Goal: Task Accomplishment & Management: Manage account settings

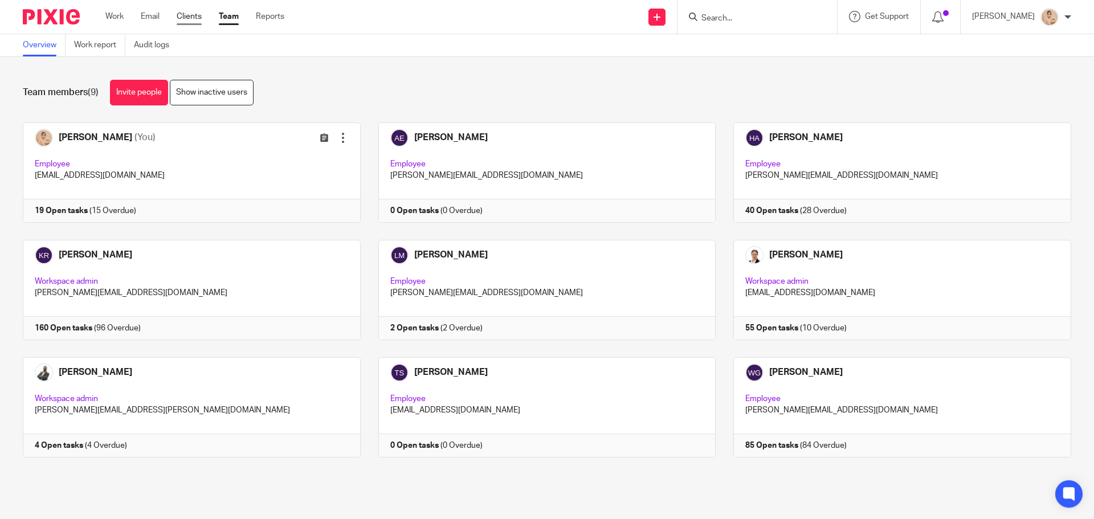
click at [183, 14] on link "Clients" at bounding box center [189, 16] width 25 height 11
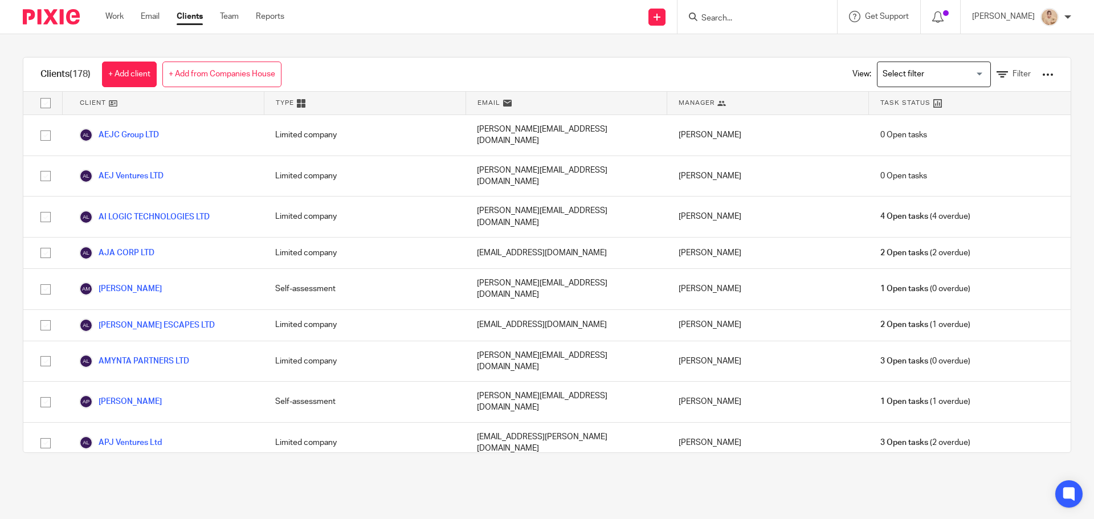
click at [125, 18] on ul "Work Email Clients Team Reports" at bounding box center [203, 16] width 196 height 11
click at [120, 18] on link "Work" at bounding box center [114, 16] width 18 height 11
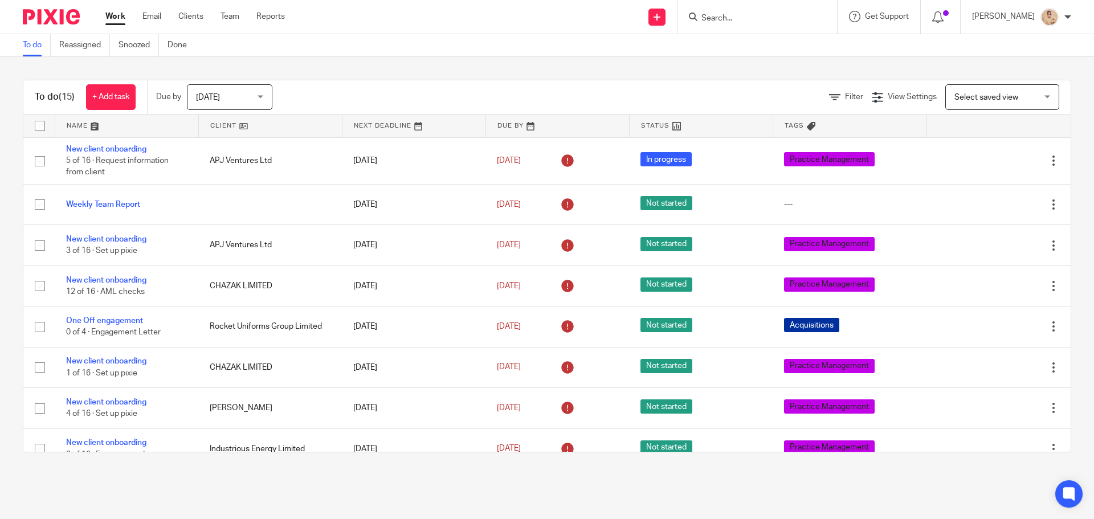
click at [776, 11] on form at bounding box center [760, 17] width 121 height 14
click at [697, 15] on icon at bounding box center [693, 17] width 9 height 9
click at [721, 18] on input "Search" at bounding box center [751, 19] width 103 height 10
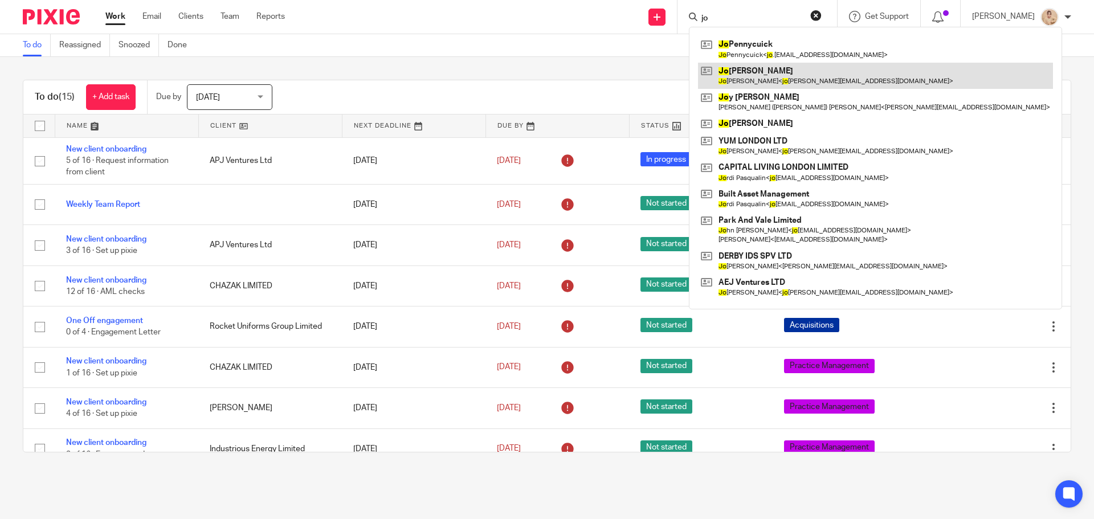
type input "jo"
click at [738, 63] on link at bounding box center [875, 76] width 355 height 26
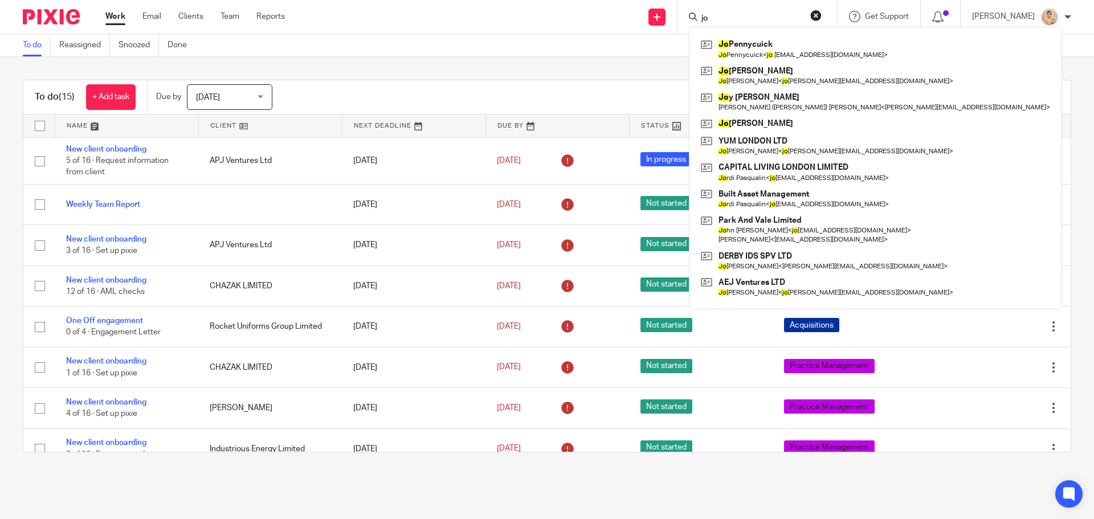
click at [734, 19] on input "jo" at bounding box center [751, 19] width 103 height 10
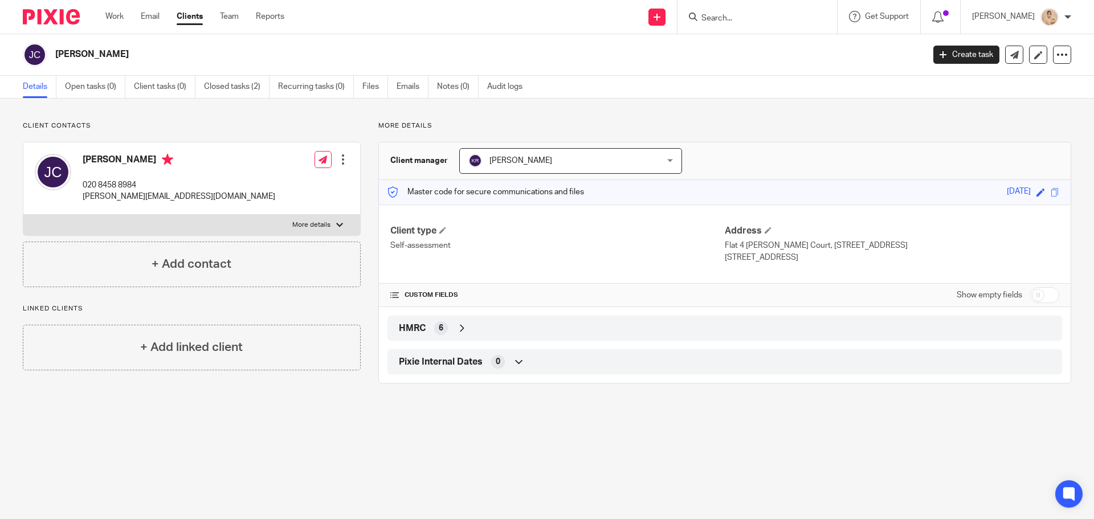
click at [770, 21] on input "Search" at bounding box center [751, 19] width 103 height 10
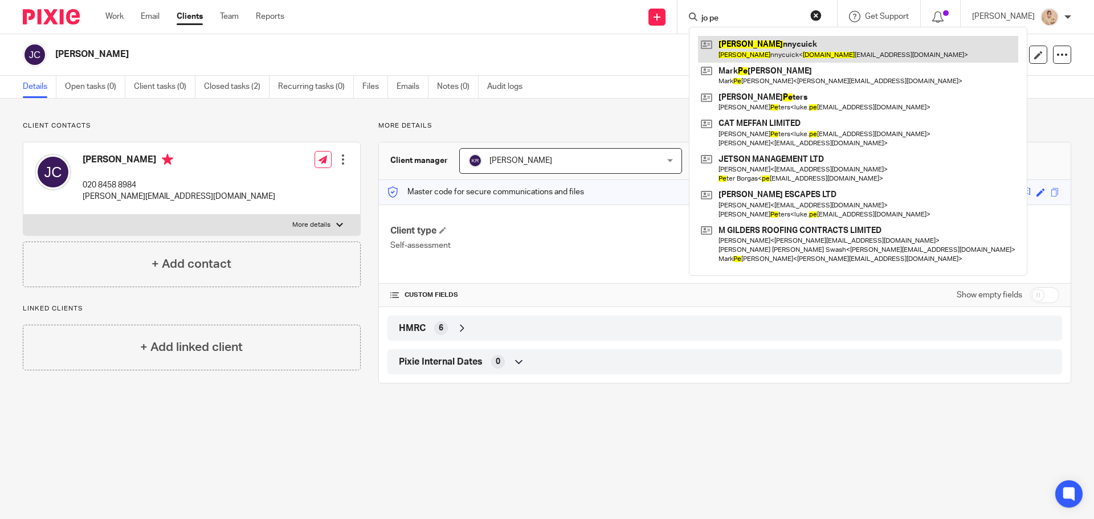
type input "jo pe"
click at [745, 59] on link at bounding box center [858, 49] width 320 height 26
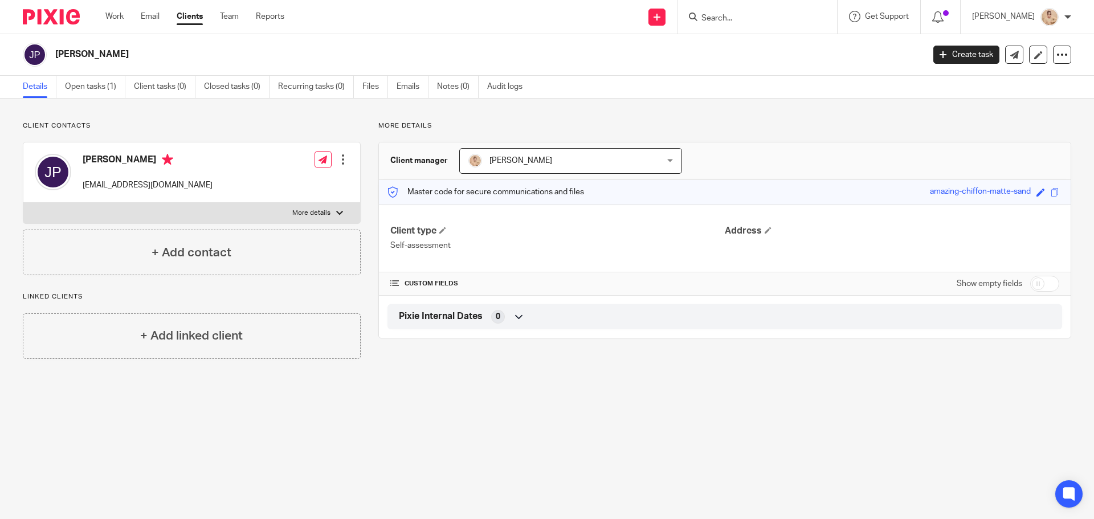
click at [516, 156] on span "[PERSON_NAME]" at bounding box center [553, 161] width 171 height 24
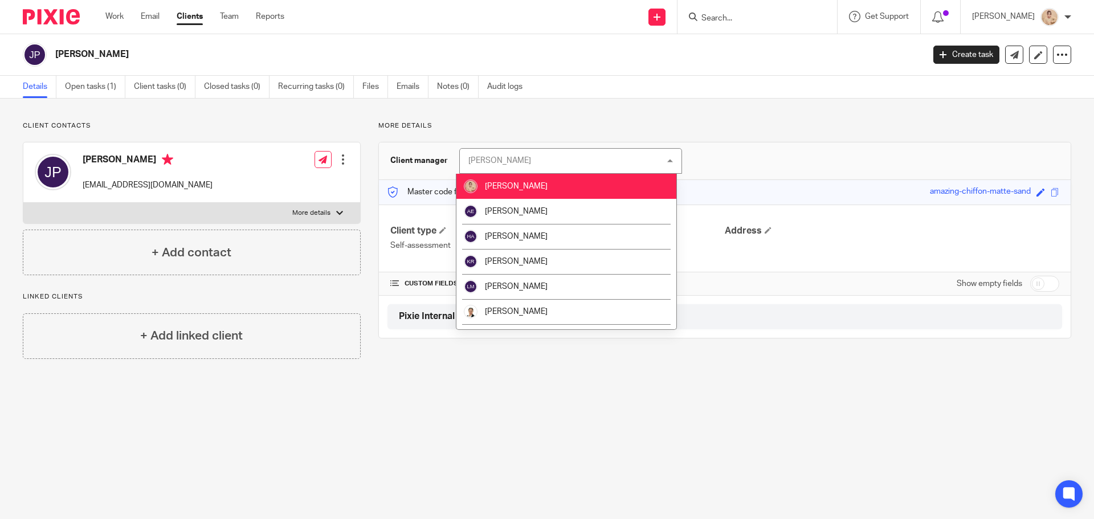
click at [516, 156] on div "Aivie Legaspina Aivie Legaspina" at bounding box center [570, 161] width 223 height 26
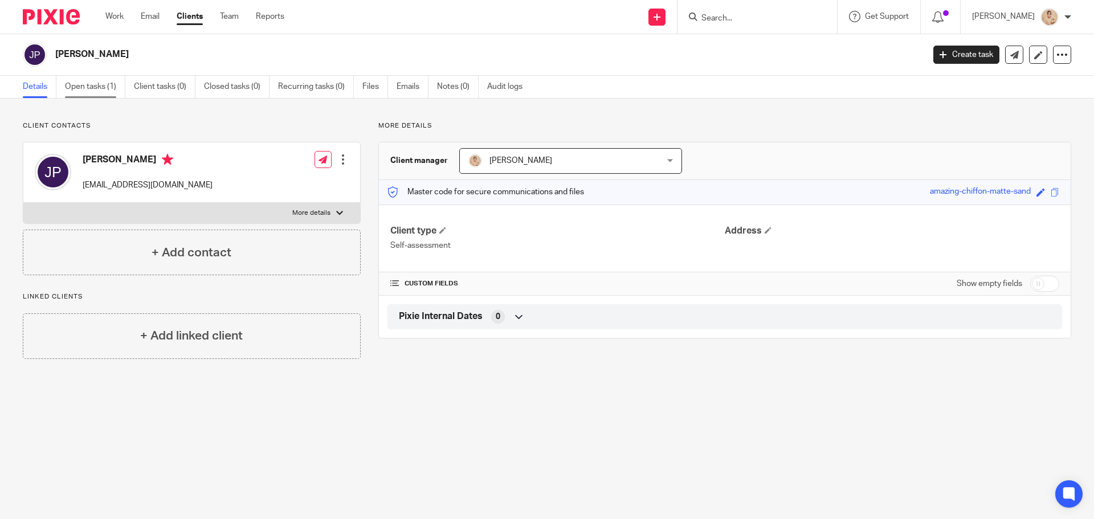
click at [109, 77] on link "Open tasks (1)" at bounding box center [95, 87] width 60 height 22
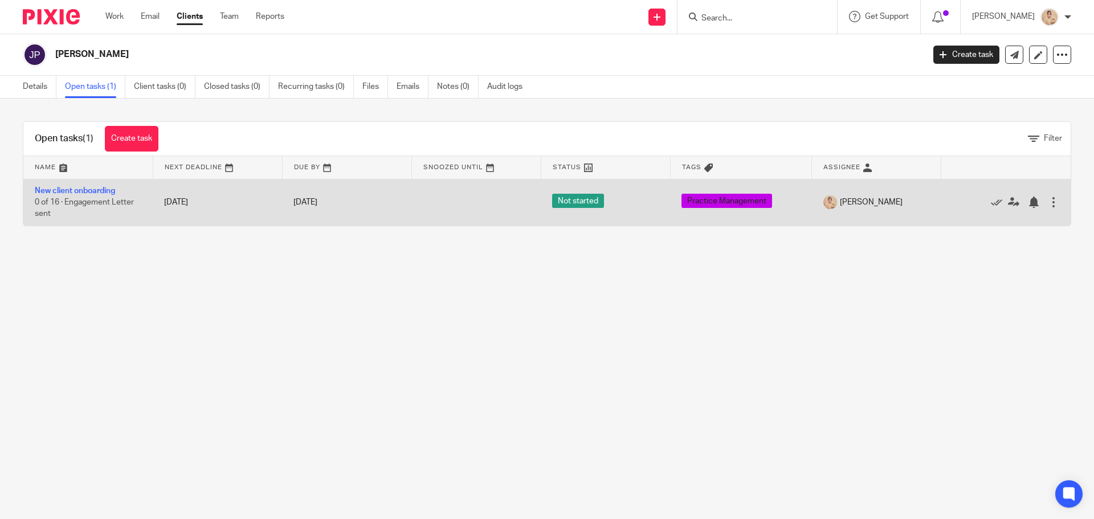
click at [1048, 201] on div at bounding box center [1053, 202] width 11 height 11
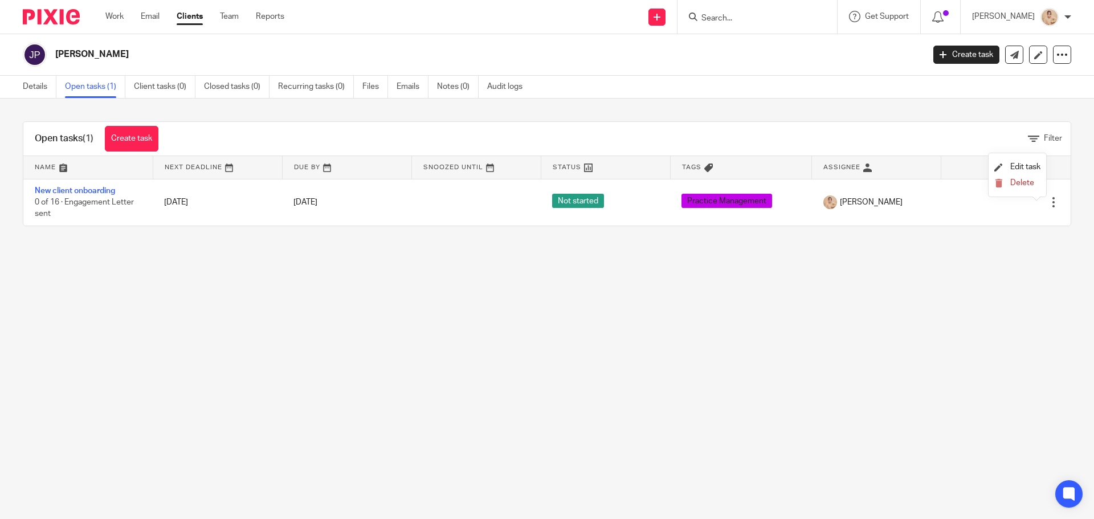
click at [1031, 190] on li "Delete" at bounding box center [1017, 183] width 46 height 15
click at [1027, 184] on span "Delete" at bounding box center [1022, 183] width 24 height 8
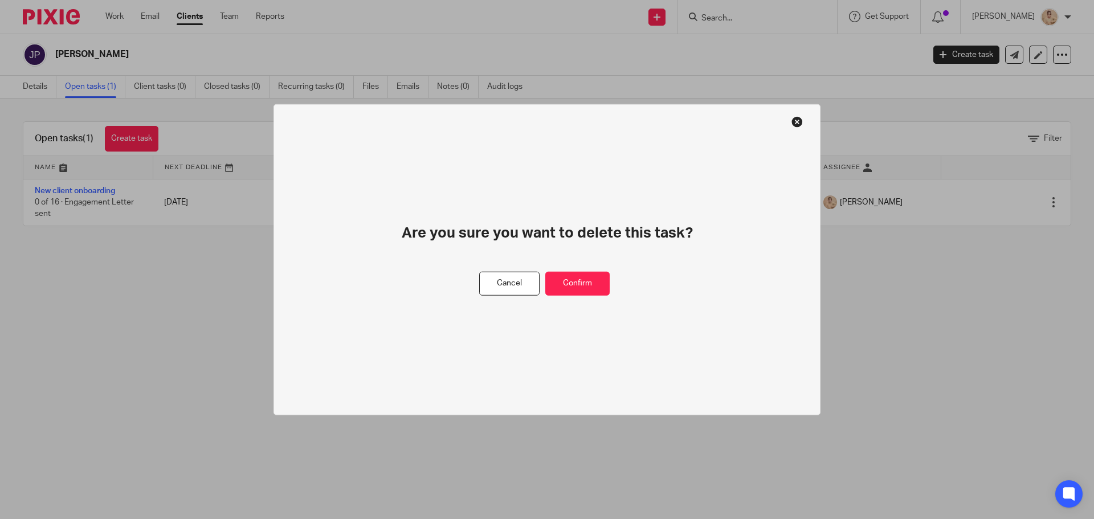
click at [614, 273] on div "Cancel Confirm" at bounding box center [547, 283] width 136 height 24
click at [578, 277] on button "Confirm" at bounding box center [577, 283] width 64 height 24
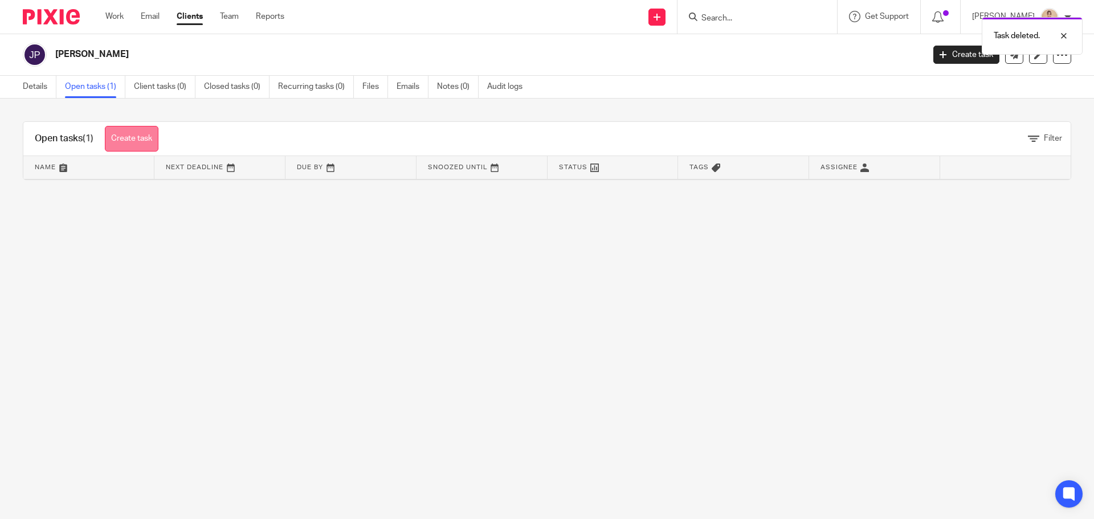
click at [137, 131] on link "Create task" at bounding box center [132, 139] width 54 height 26
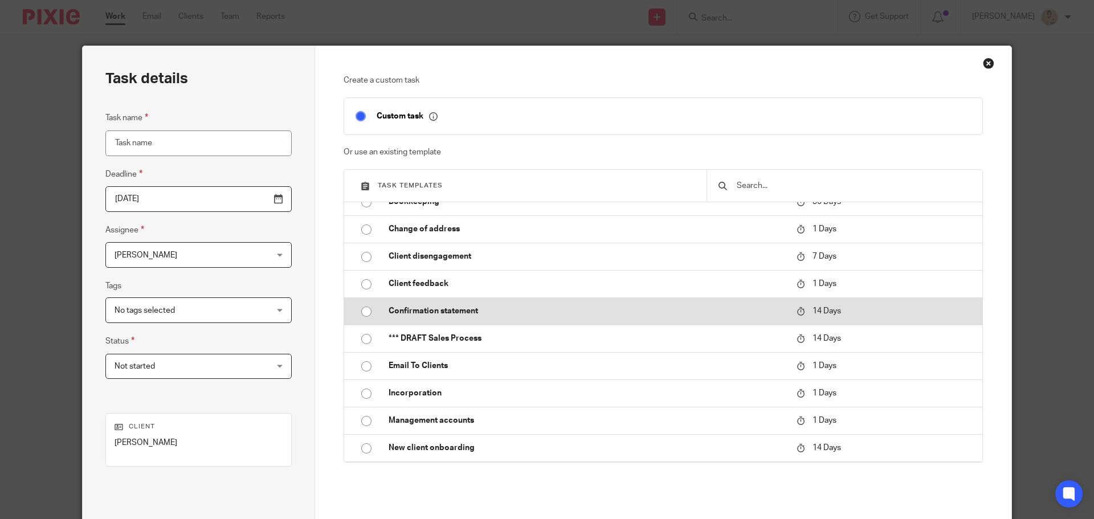
scroll to position [228, 0]
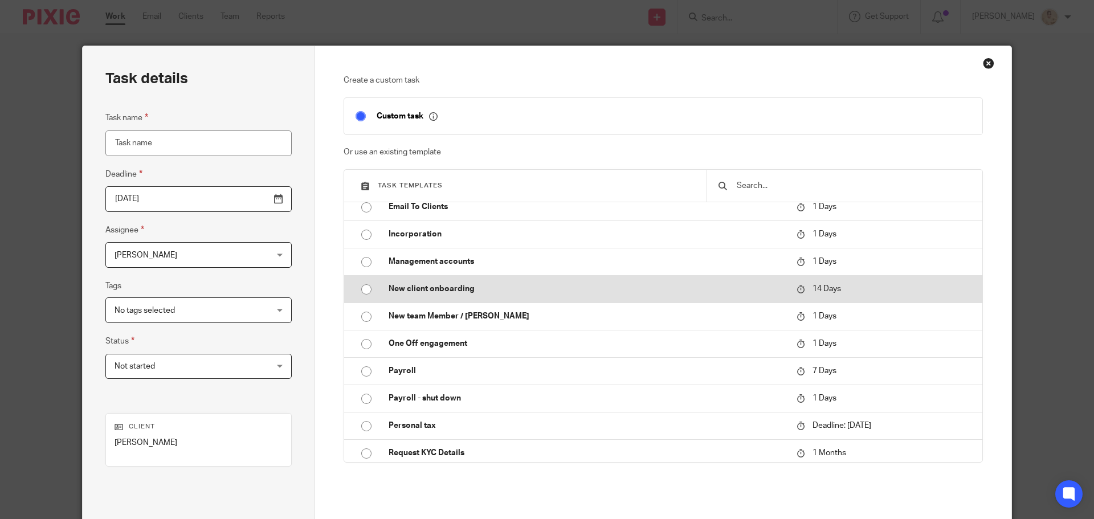
click at [473, 289] on p "New client onboarding" at bounding box center [587, 288] width 397 height 11
type input "2025-09-01"
type input "New client onboarding"
checkbox input "false"
radio input "true"
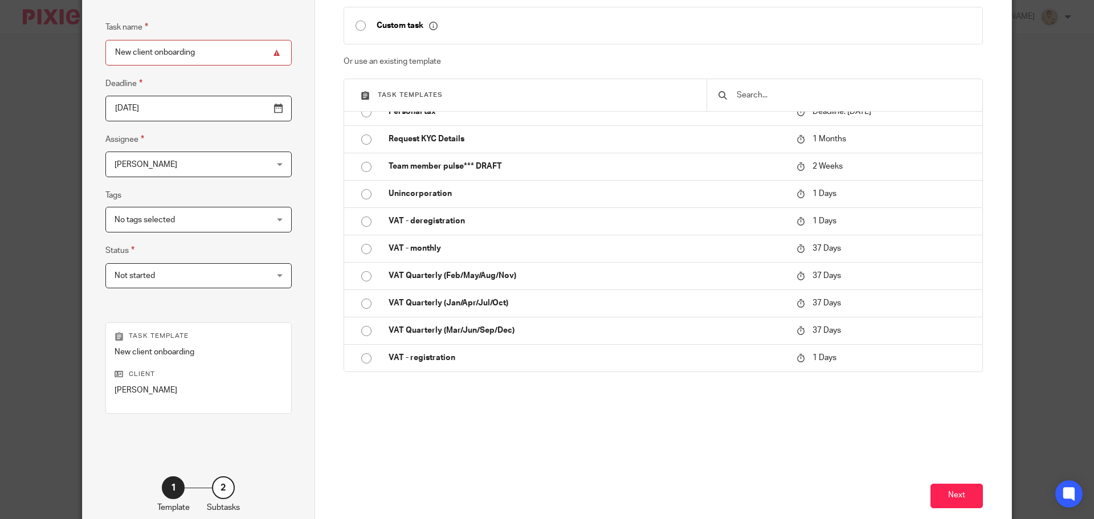
scroll to position [154, 0]
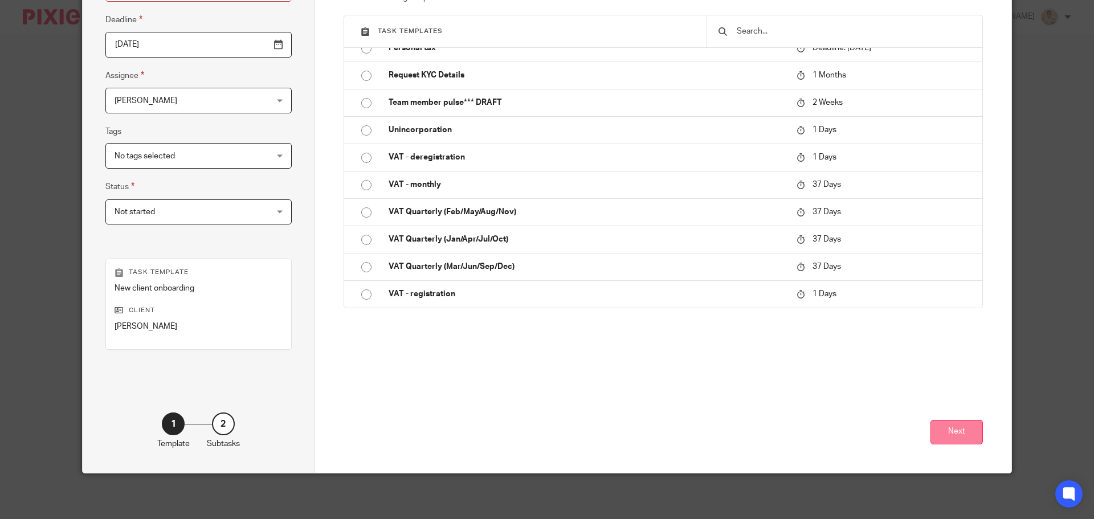
click at [951, 440] on button "Next" at bounding box center [956, 432] width 52 height 24
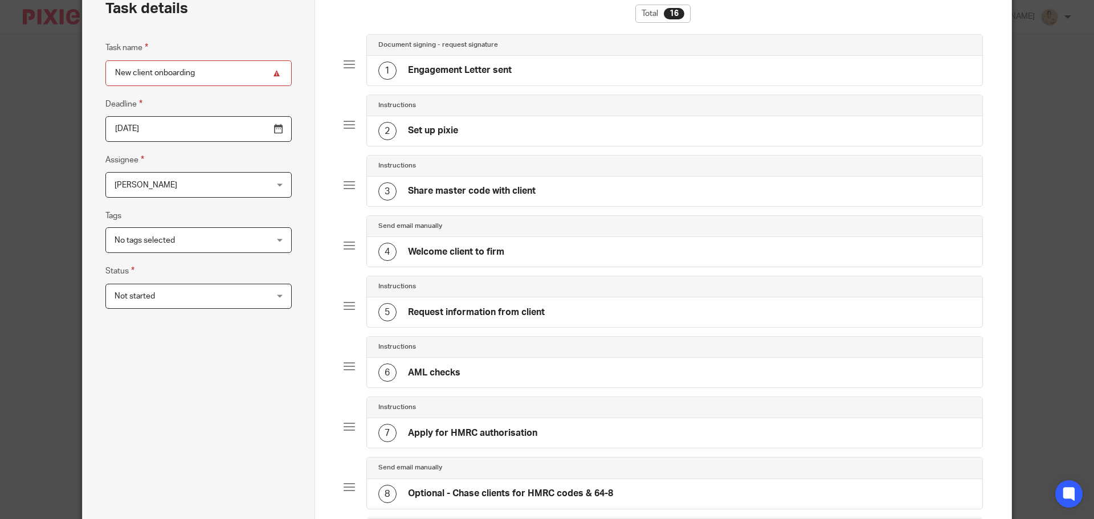
scroll to position [0, 0]
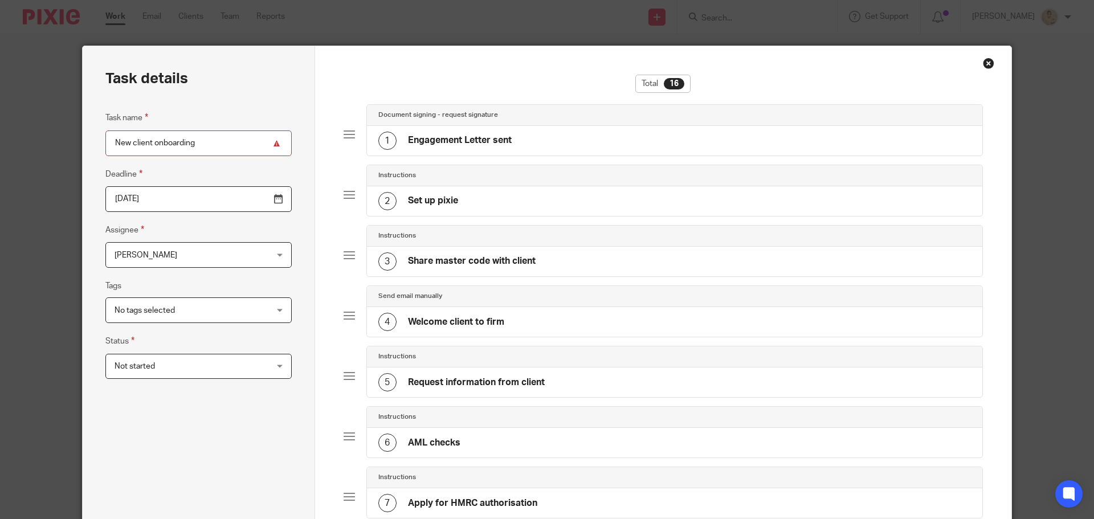
click at [571, 140] on div "1 Engagement Letter sent" at bounding box center [675, 141] width 616 height 30
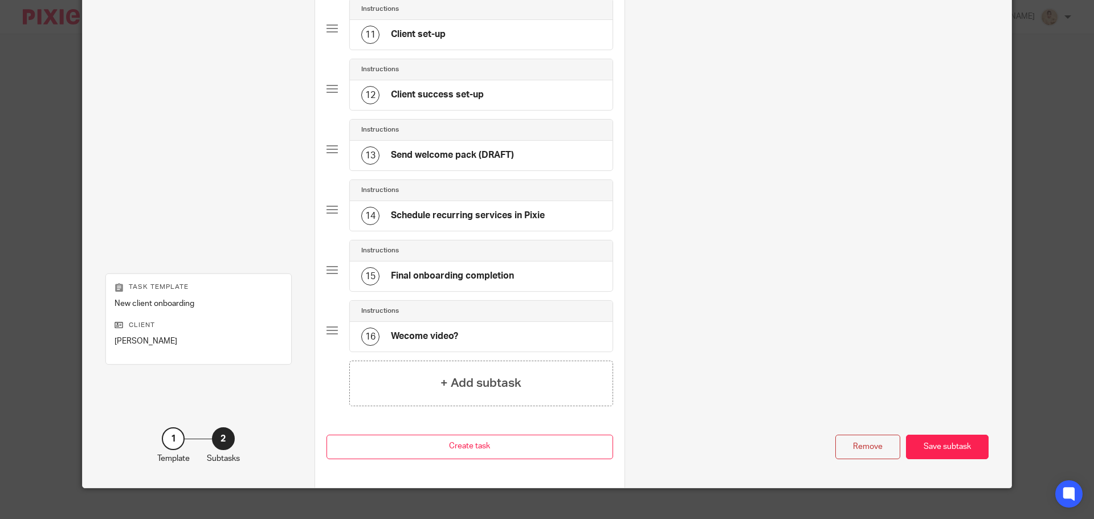
scroll to position [725, 0]
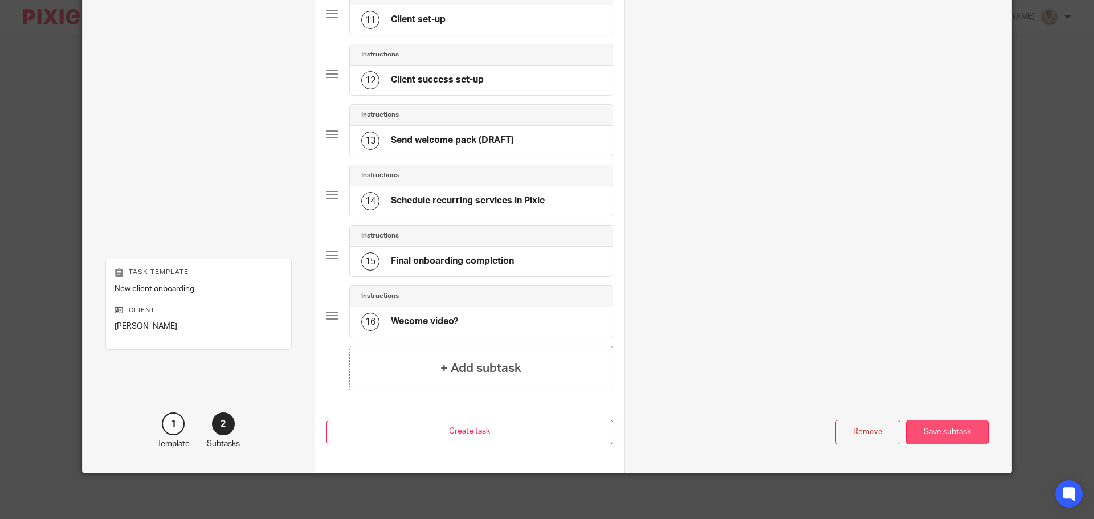
click at [946, 434] on div "Save subtask" at bounding box center [947, 432] width 83 height 24
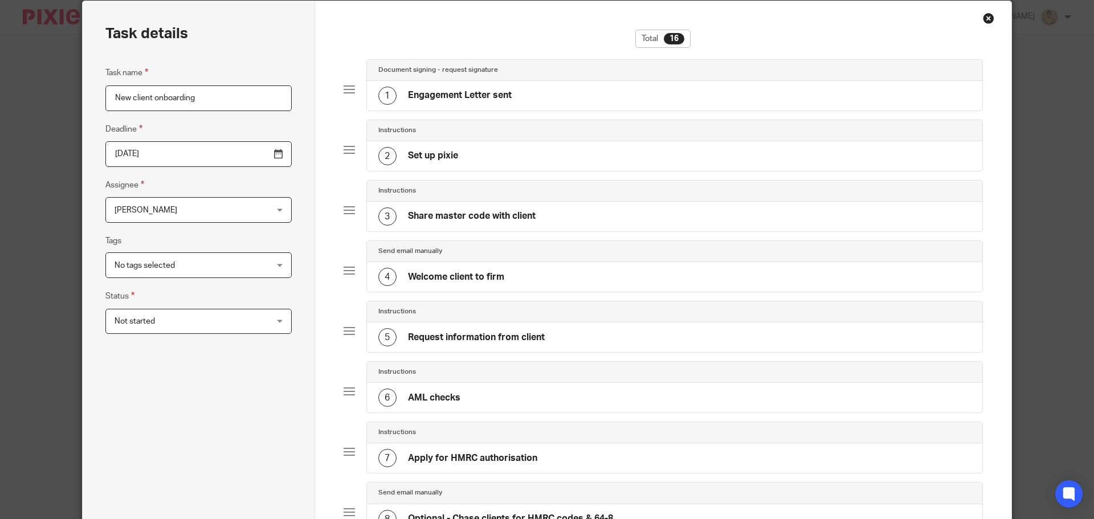
scroll to position [0, 0]
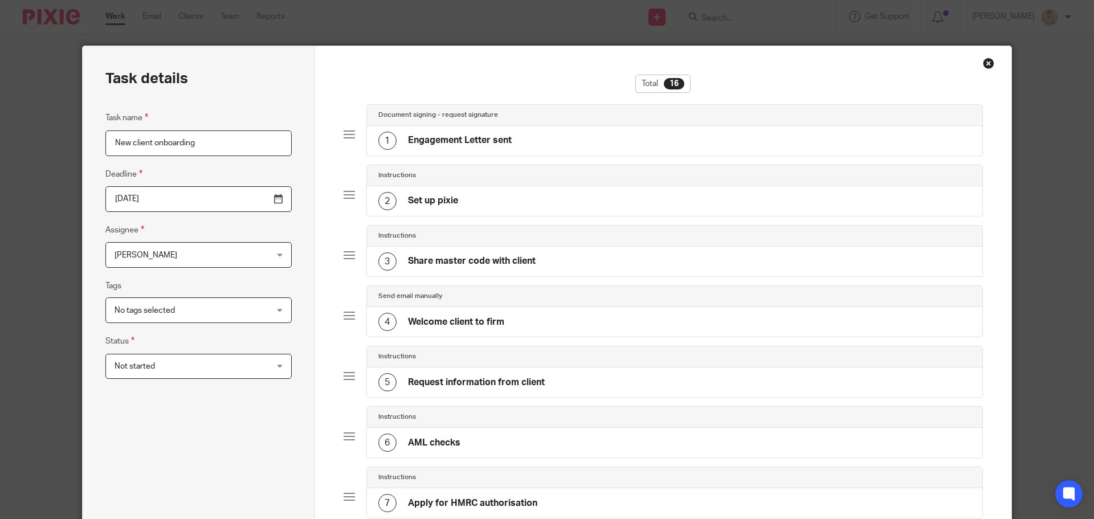
click at [720, 148] on div "1 Engagement Letter sent" at bounding box center [675, 141] width 616 height 30
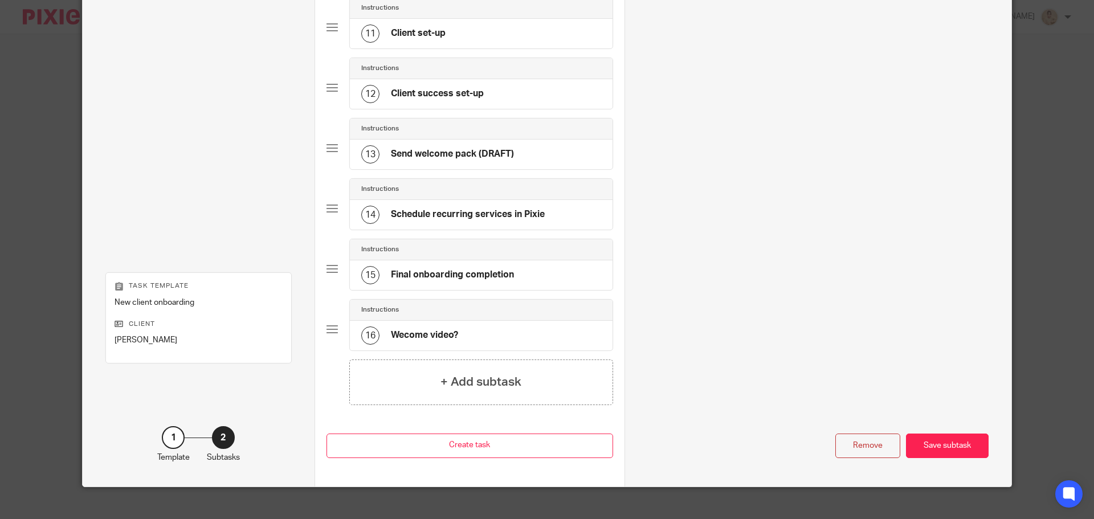
scroll to position [725, 0]
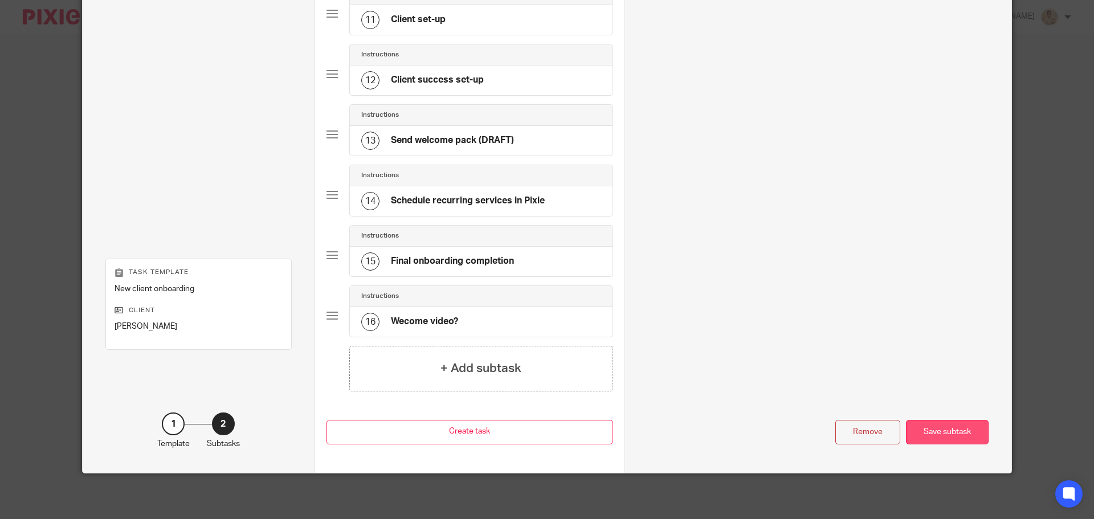
click at [947, 433] on div "Save subtask" at bounding box center [947, 432] width 83 height 24
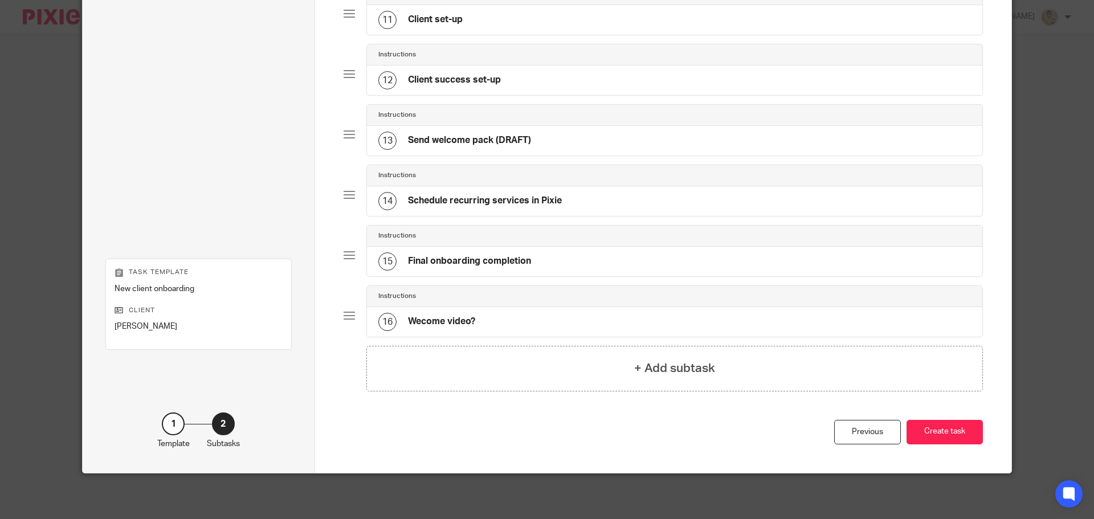
click at [947, 433] on button "Create task" at bounding box center [944, 432] width 76 height 24
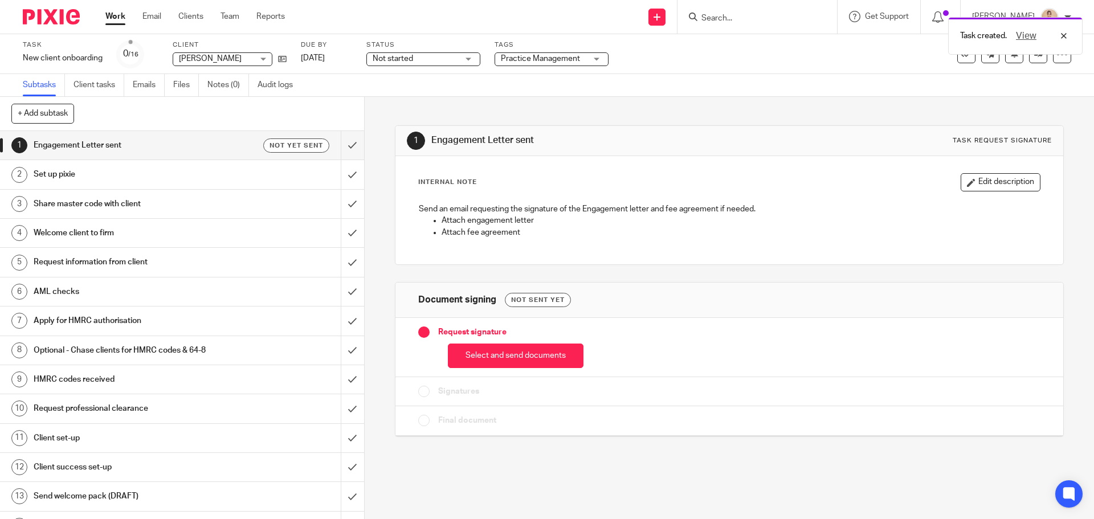
click at [522, 359] on button "Select and send documents" at bounding box center [516, 356] width 136 height 24
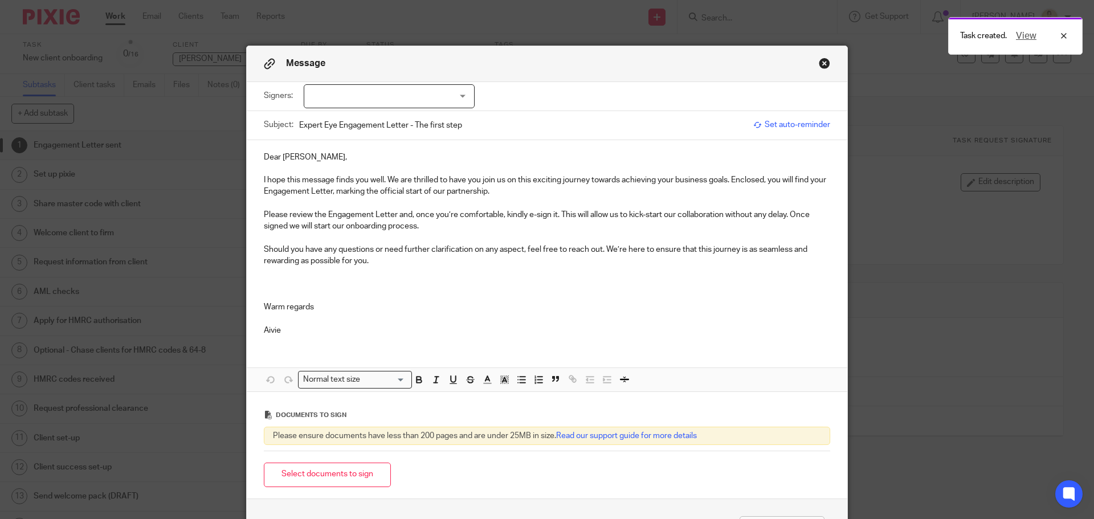
click at [394, 101] on div at bounding box center [389, 96] width 171 height 24
click at [391, 120] on li "Jo Pennycuick" at bounding box center [385, 119] width 170 height 23
checkbox input "true"
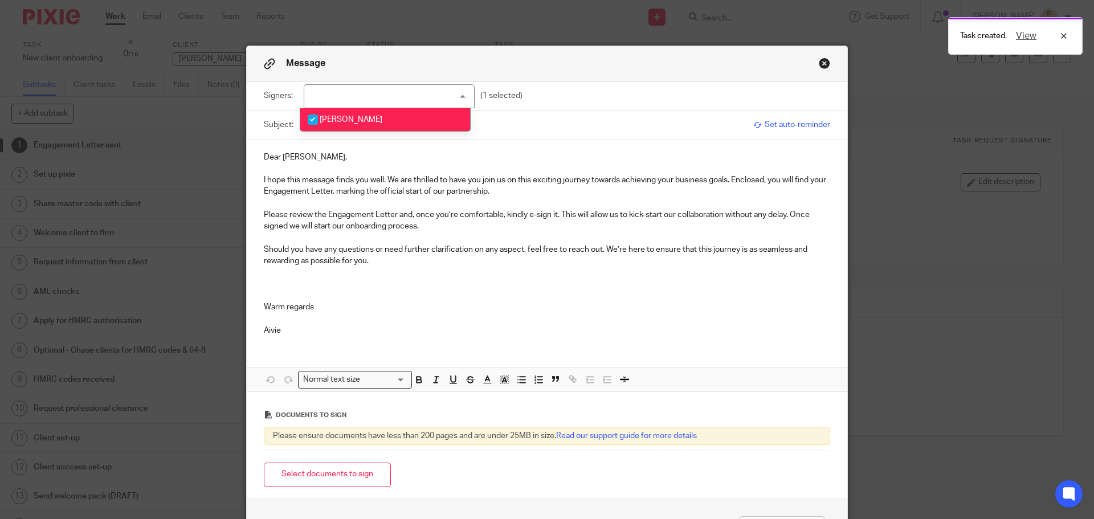
click at [357, 473] on button "Select documents to sign" at bounding box center [327, 475] width 127 height 24
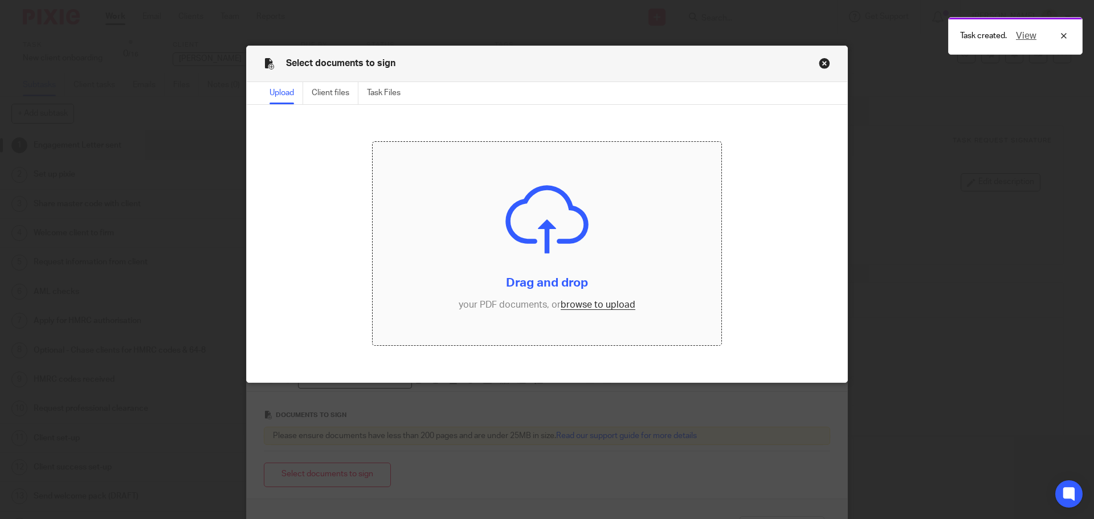
click at [540, 247] on input "file" at bounding box center [547, 244] width 349 height 204
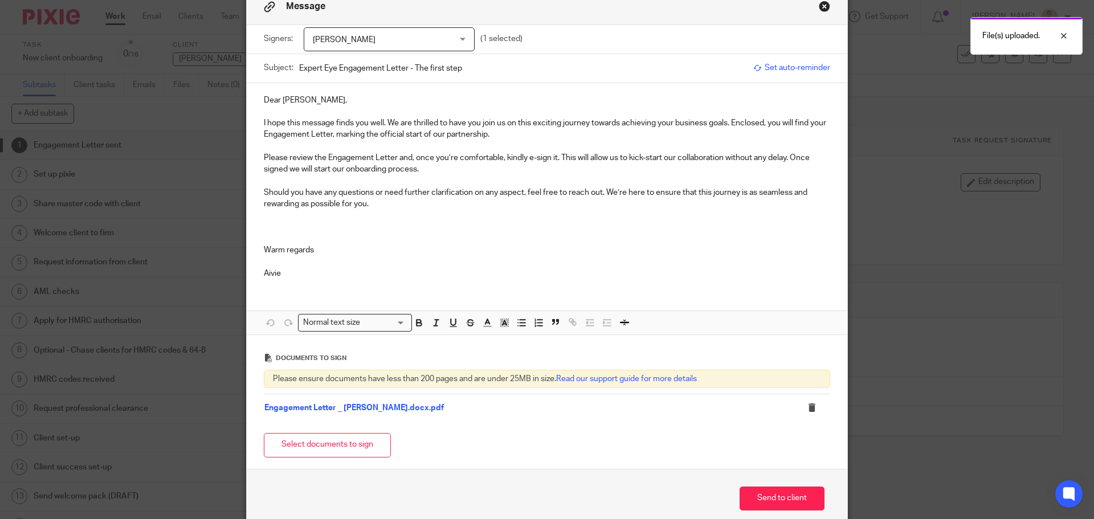
scroll to position [112, 0]
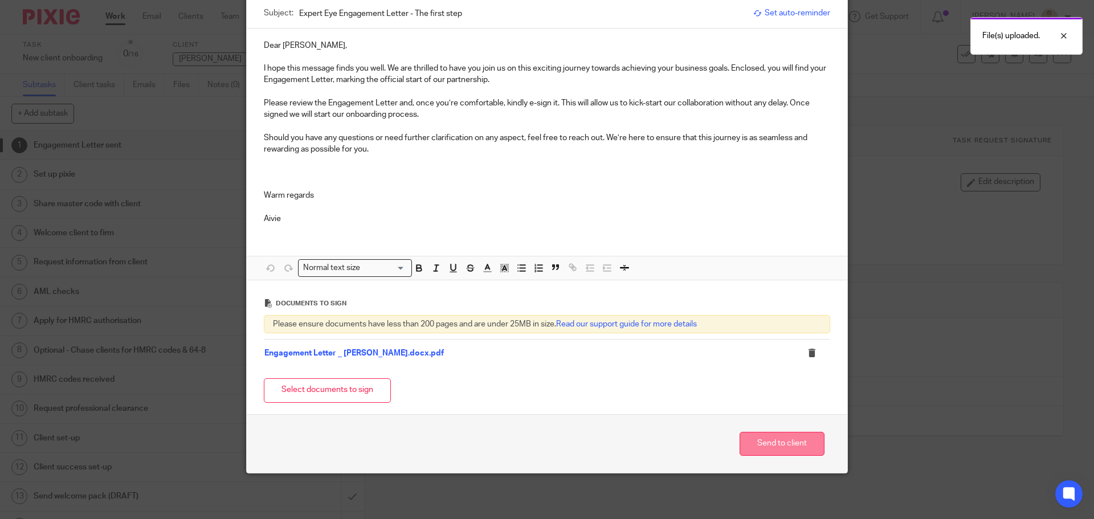
click at [785, 454] on button "Send to client" at bounding box center [782, 444] width 85 height 24
click at [761, 438] on button "Send to client" at bounding box center [782, 444] width 85 height 24
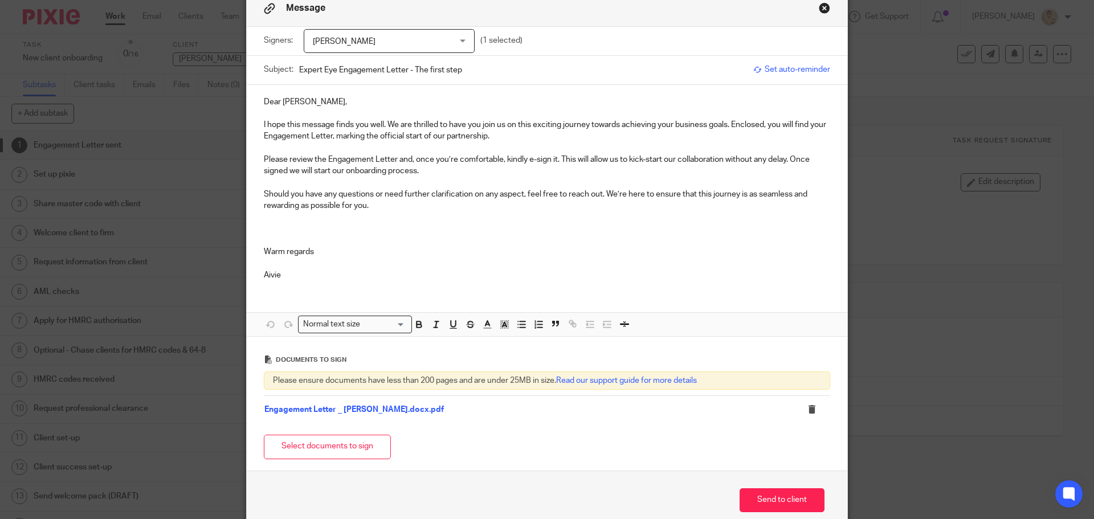
scroll to position [0, 0]
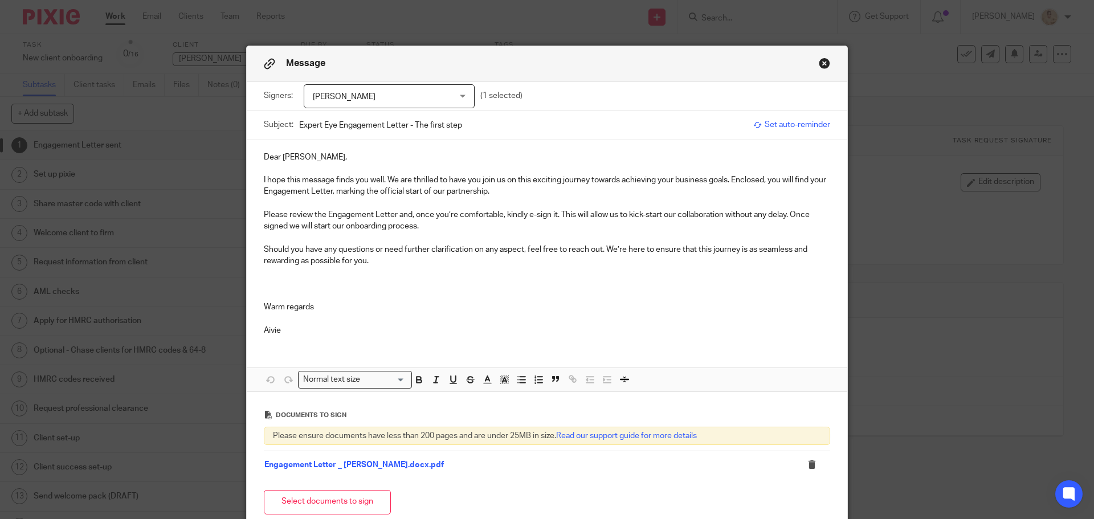
click at [823, 63] on button "Close modal" at bounding box center [824, 63] width 11 height 11
